Goal: Task Accomplishment & Management: Manage account settings

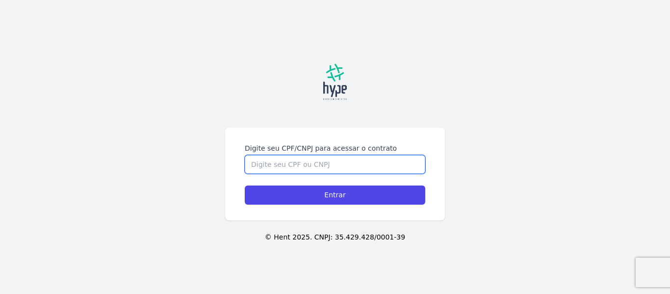
click at [294, 163] on input "Digite seu CPF/CNPJ para acessar o contrato" at bounding box center [335, 164] width 180 height 19
type input "09662047948"
click at [245, 185] on input "Entrar" at bounding box center [335, 194] width 180 height 19
click at [299, 159] on input "Digite seu CPF/CNPJ para acessar o contrato" at bounding box center [335, 164] width 180 height 19
type input "09662047948"
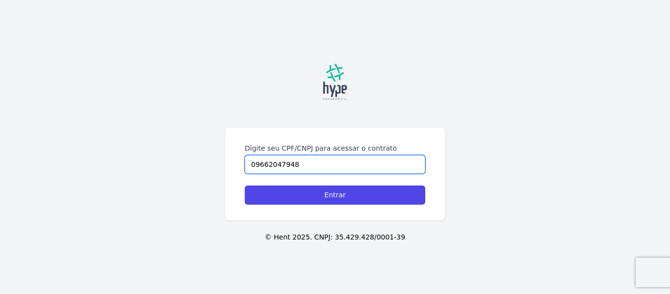
click at [245, 185] on input "Entrar" at bounding box center [335, 194] width 180 height 19
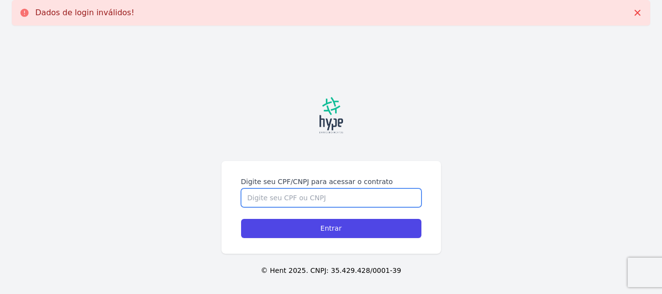
click at [327, 199] on input "Digite seu CPF/CNPJ para acessar o contrato" at bounding box center [331, 197] width 180 height 19
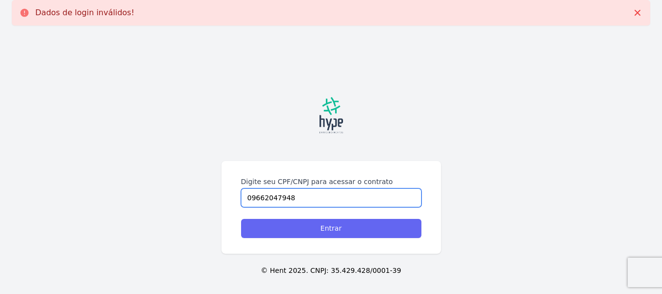
type input "09662047948"
click at [337, 225] on input "Entrar" at bounding box center [331, 228] width 180 height 19
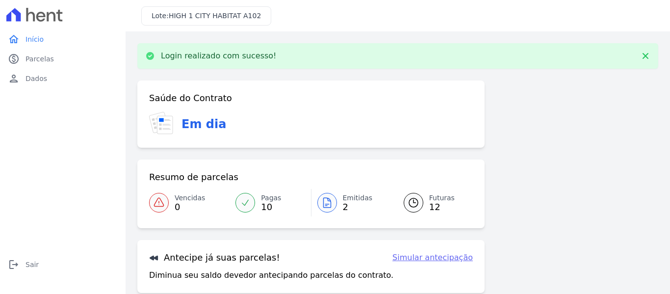
click at [329, 197] on icon at bounding box center [327, 203] width 12 height 12
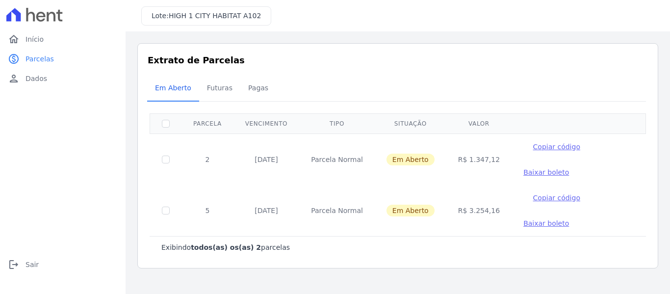
click at [523, 171] on span "Baixar boleto" at bounding box center [546, 172] width 46 height 8
click at [530, 222] on span "Baixar boleto" at bounding box center [546, 223] width 46 height 8
click at [222, 83] on span "Futuras" at bounding box center [219, 88] width 37 height 20
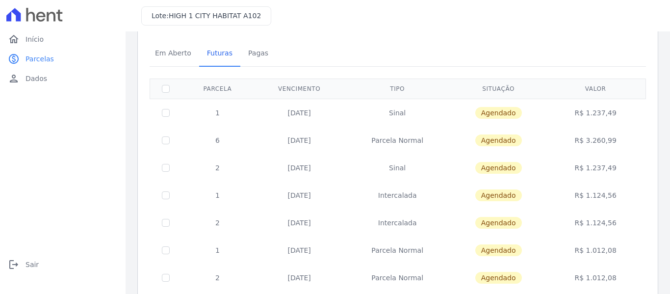
scroll to position [49, 0]
